Goal: Navigation & Orientation: Find specific page/section

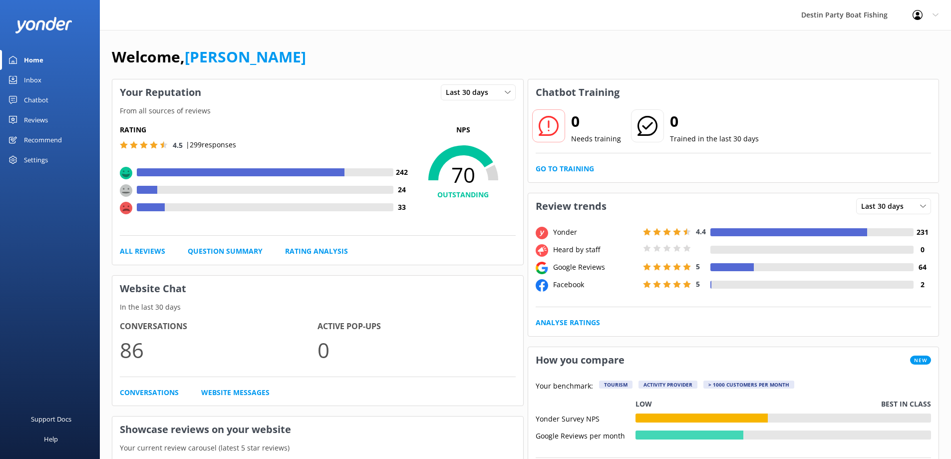
click at [29, 73] on div "Inbox" at bounding box center [32, 80] width 17 height 20
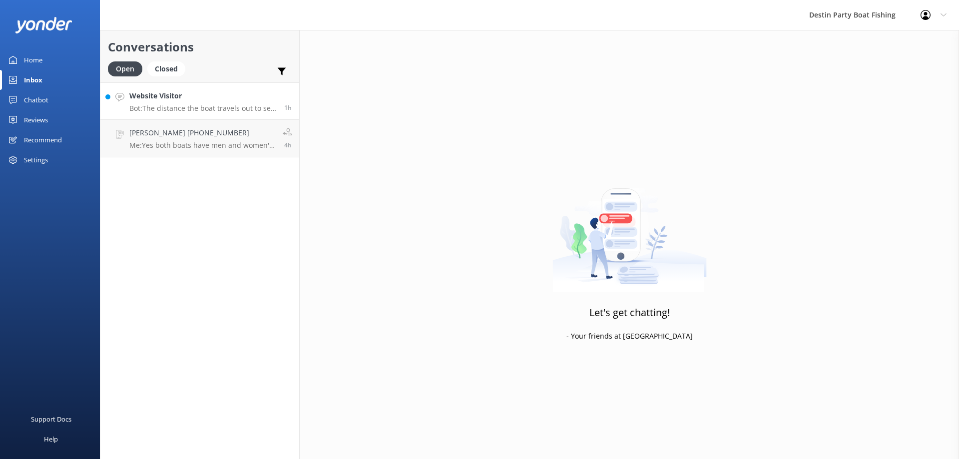
click at [223, 100] on h4 "Website Visitor" at bounding box center [202, 95] width 147 height 11
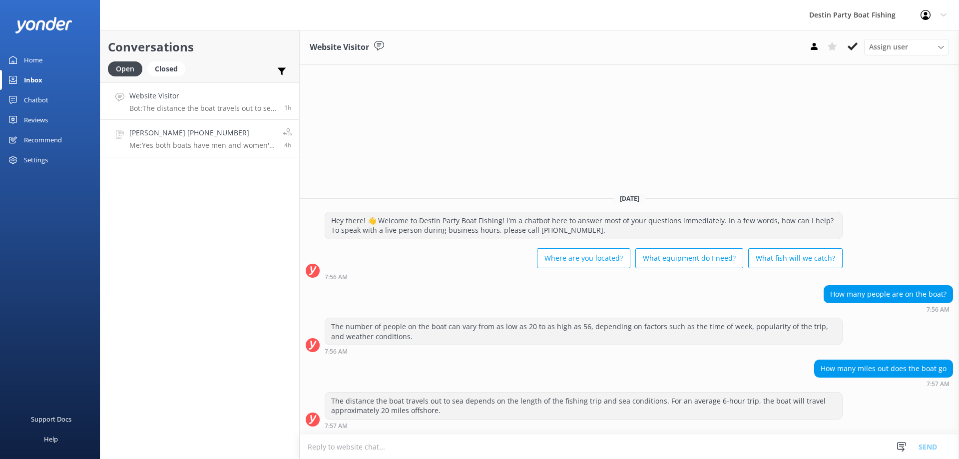
click at [183, 134] on h4 "[PERSON_NAME] [PHONE_NUMBER]" at bounding box center [202, 132] width 146 height 11
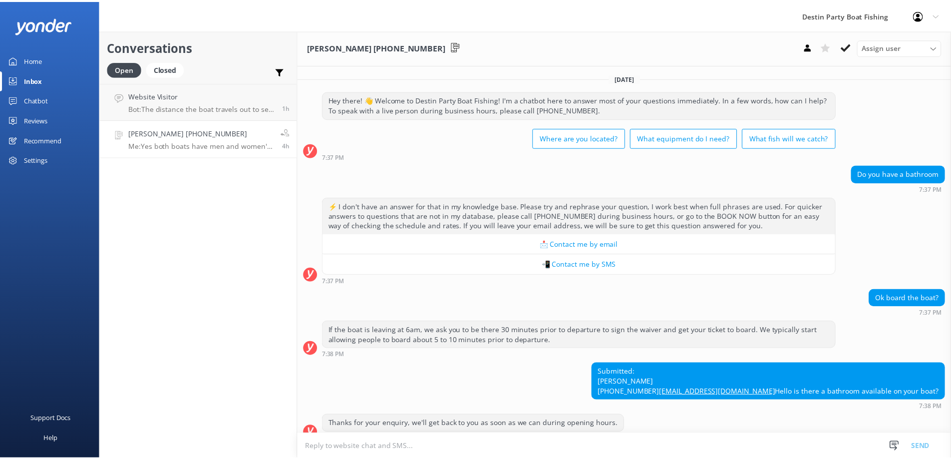
scroll to position [116, 0]
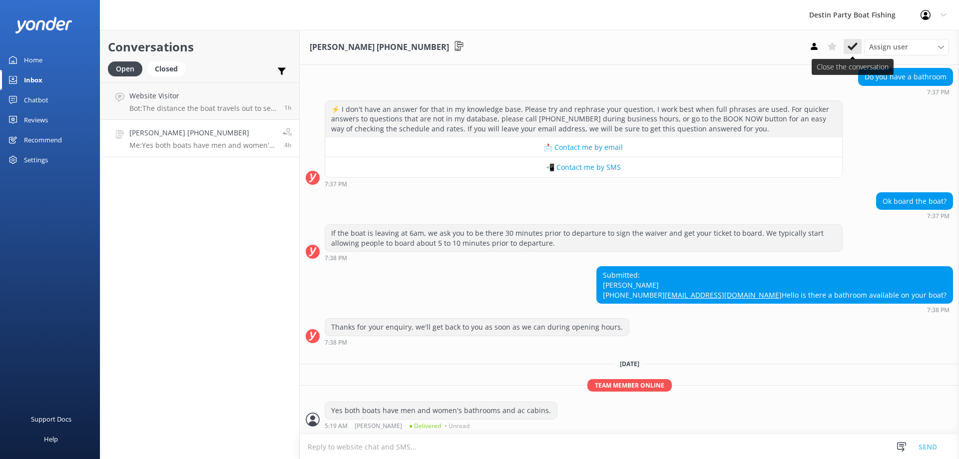
click at [847, 48] on icon at bounding box center [852, 46] width 10 height 10
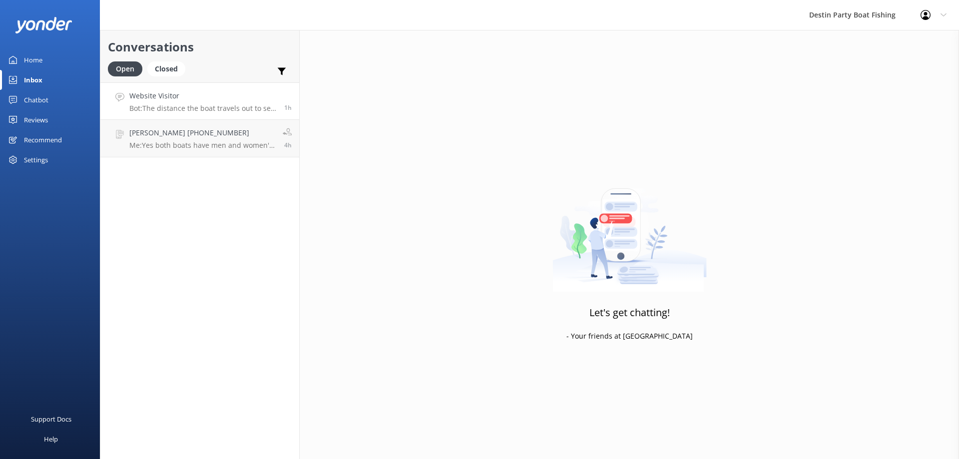
click at [195, 97] on h4 "Website Visitor" at bounding box center [202, 95] width 147 height 11
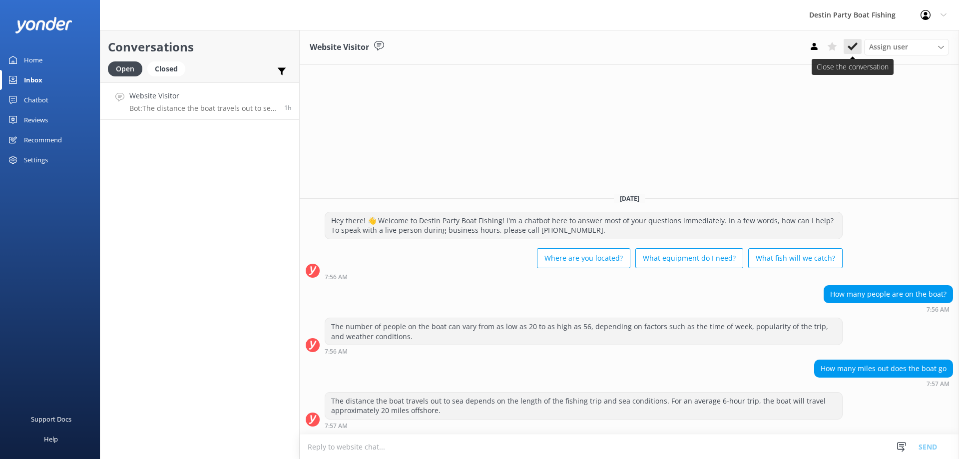
click at [847, 46] on icon at bounding box center [852, 46] width 10 height 10
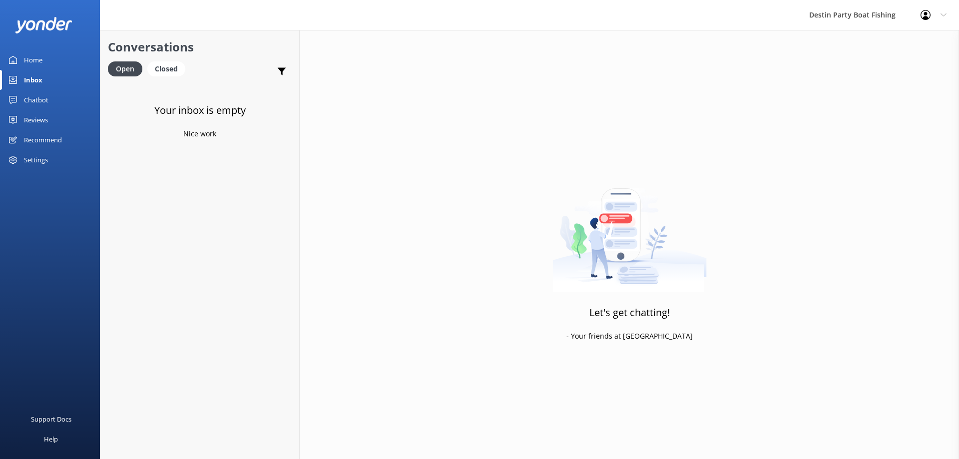
click at [36, 60] on div "Home" at bounding box center [33, 60] width 18 height 20
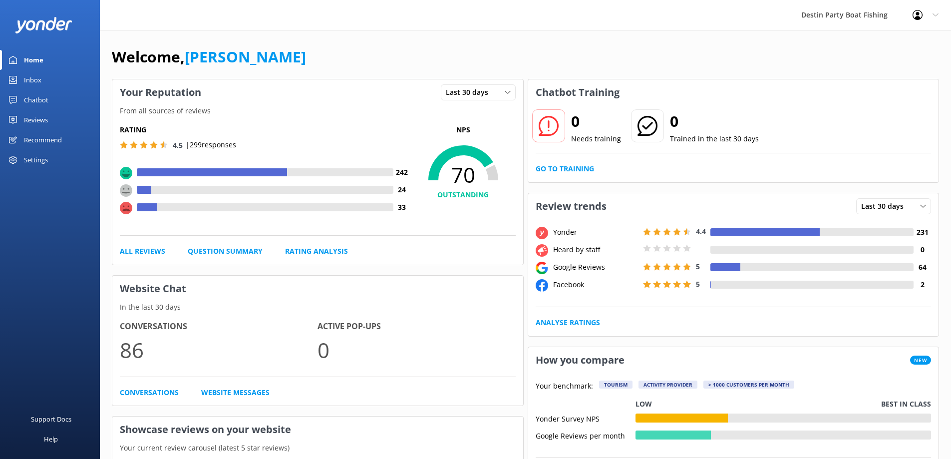
click at [43, 119] on div "Reviews" at bounding box center [36, 120] width 24 height 20
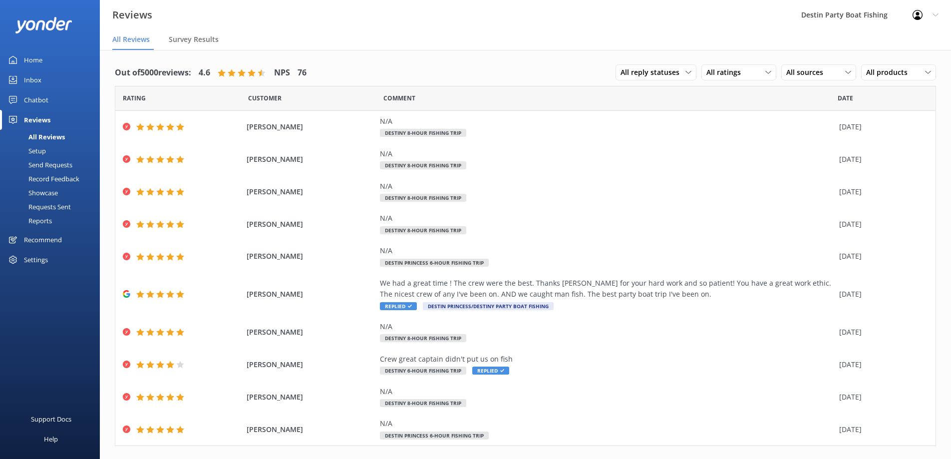
click at [32, 63] on div "Home" at bounding box center [33, 60] width 18 height 20
